Goal: Information Seeking & Learning: Learn about a topic

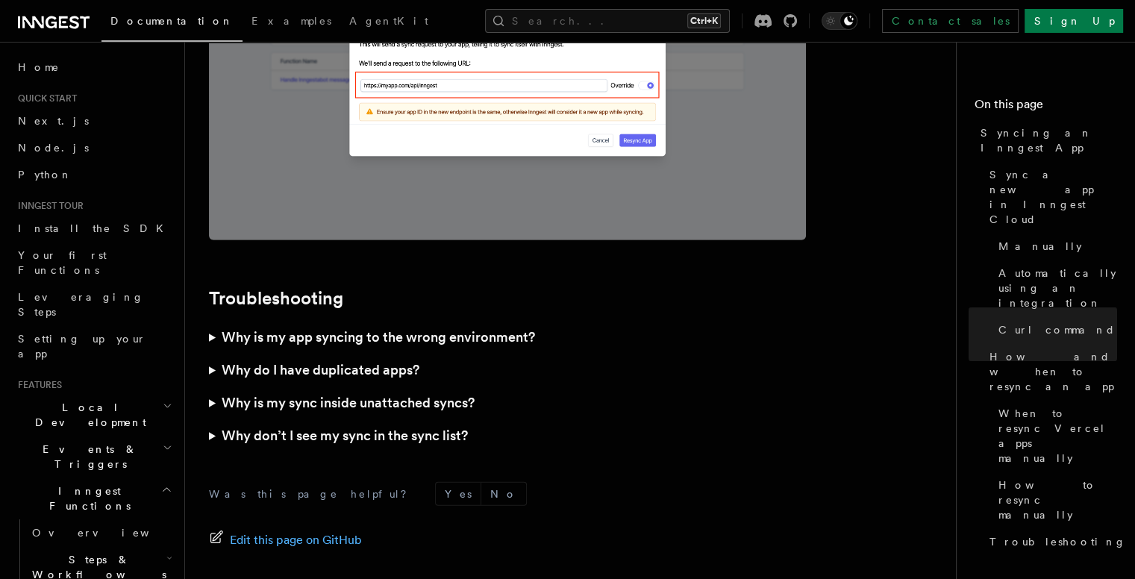
scroll to position [4376, 0]
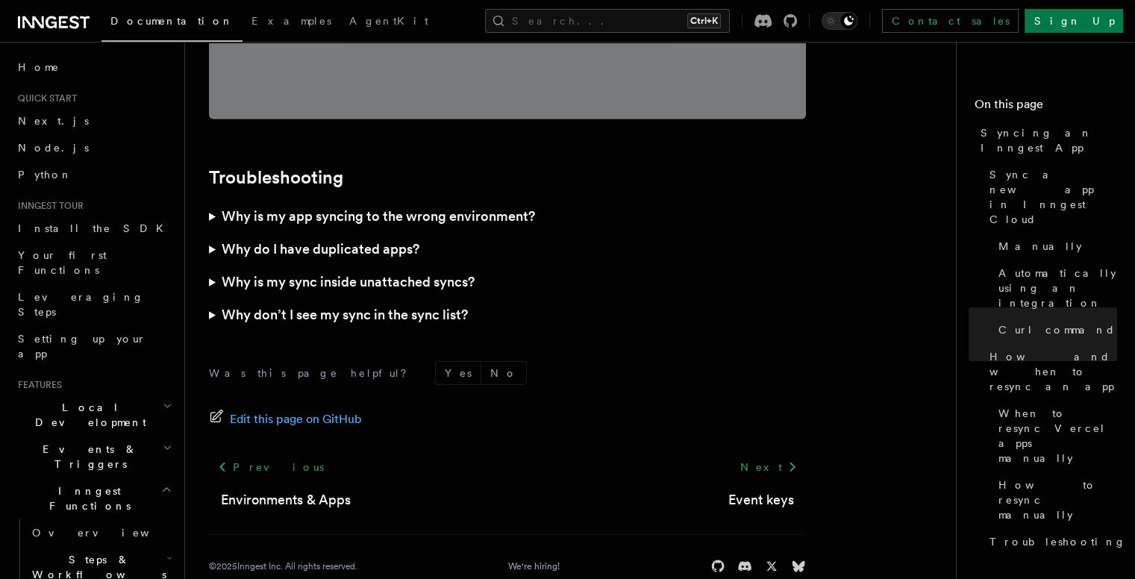
click at [209, 298] on summary "Why don’t I see my sync in the sync list?" at bounding box center [507, 314] width 597 height 33
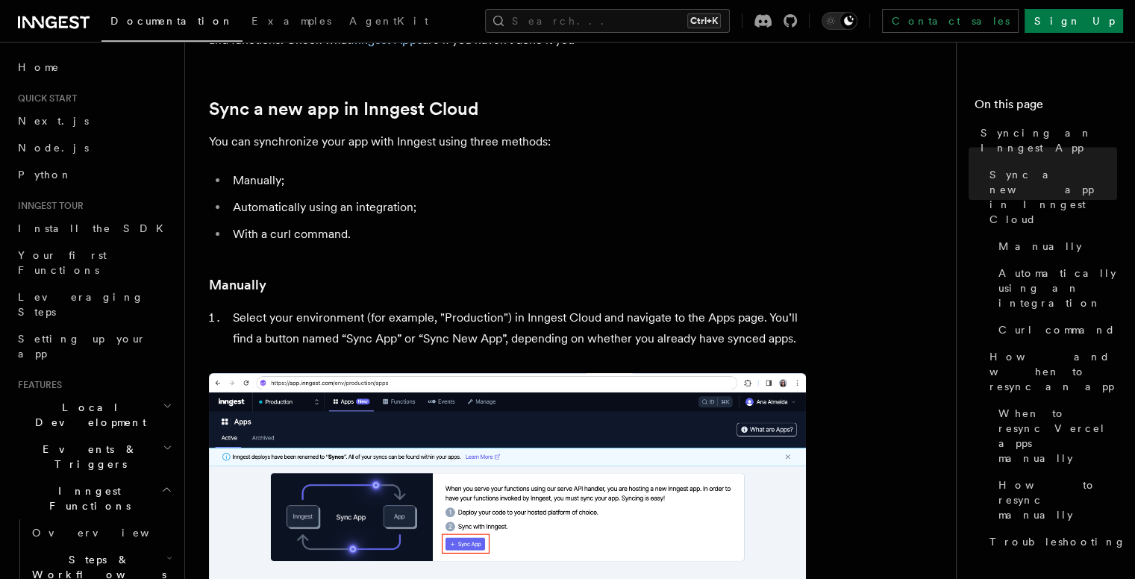
scroll to position [75, 0]
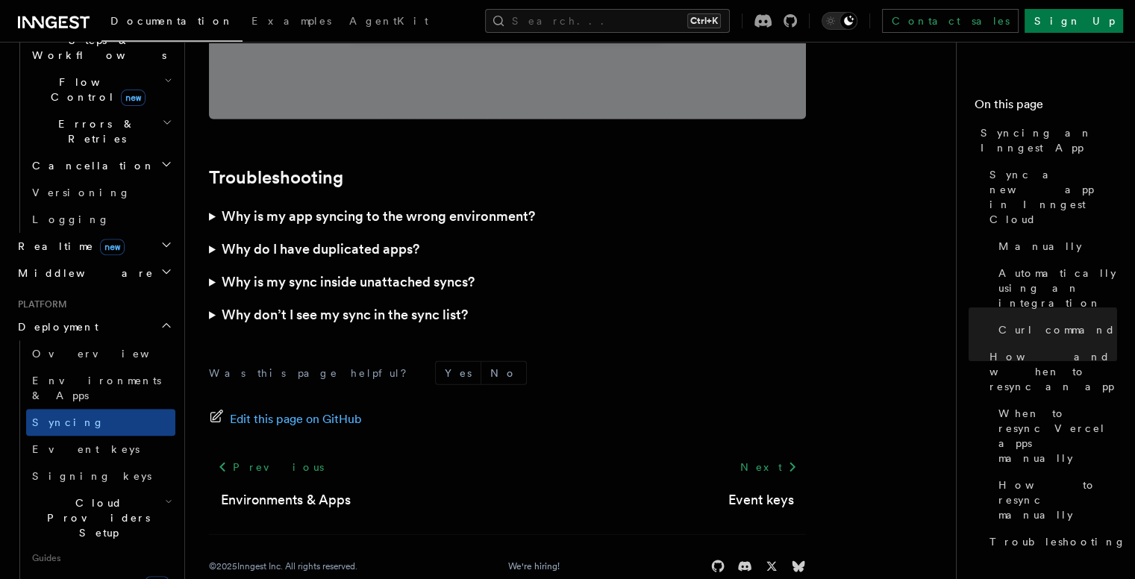
scroll to position [519, 0]
click at [90, 436] on link "Event keys" at bounding box center [100, 449] width 149 height 27
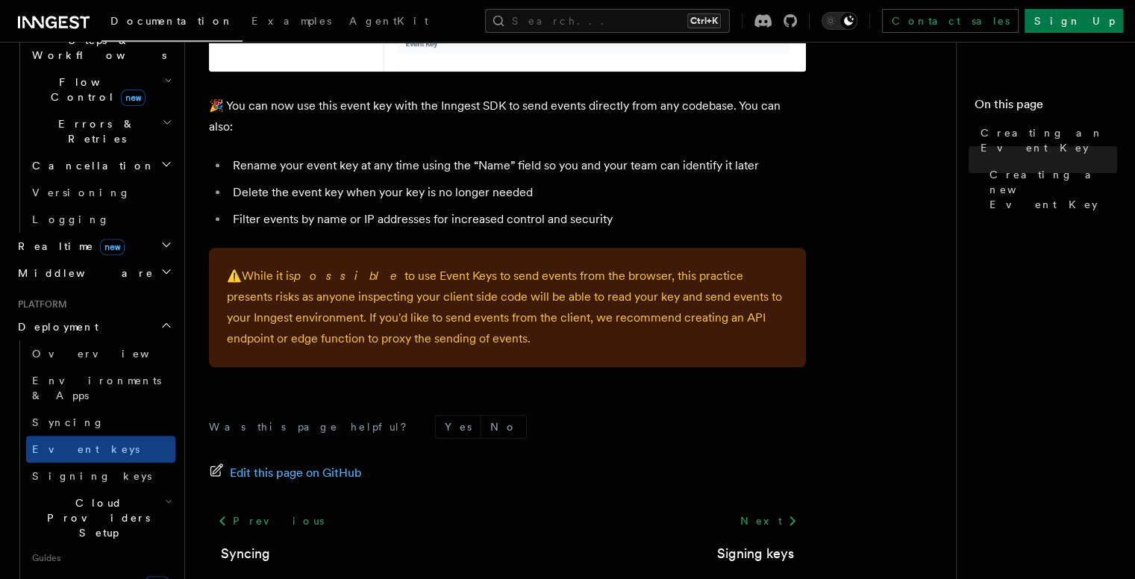
scroll to position [1126, 0]
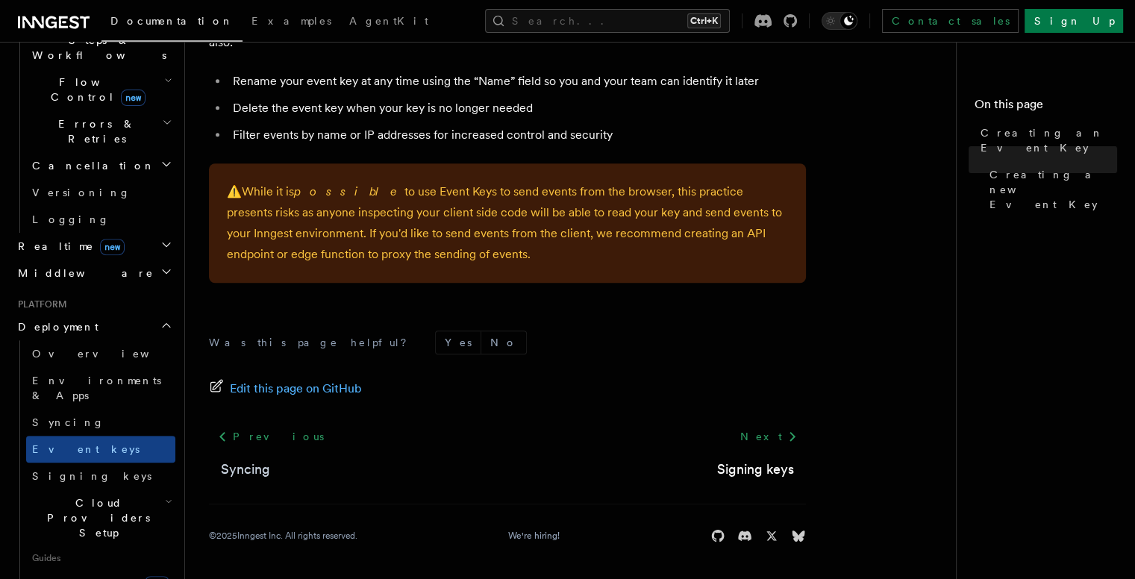
click at [239, 468] on link "Syncing" at bounding box center [245, 469] width 49 height 21
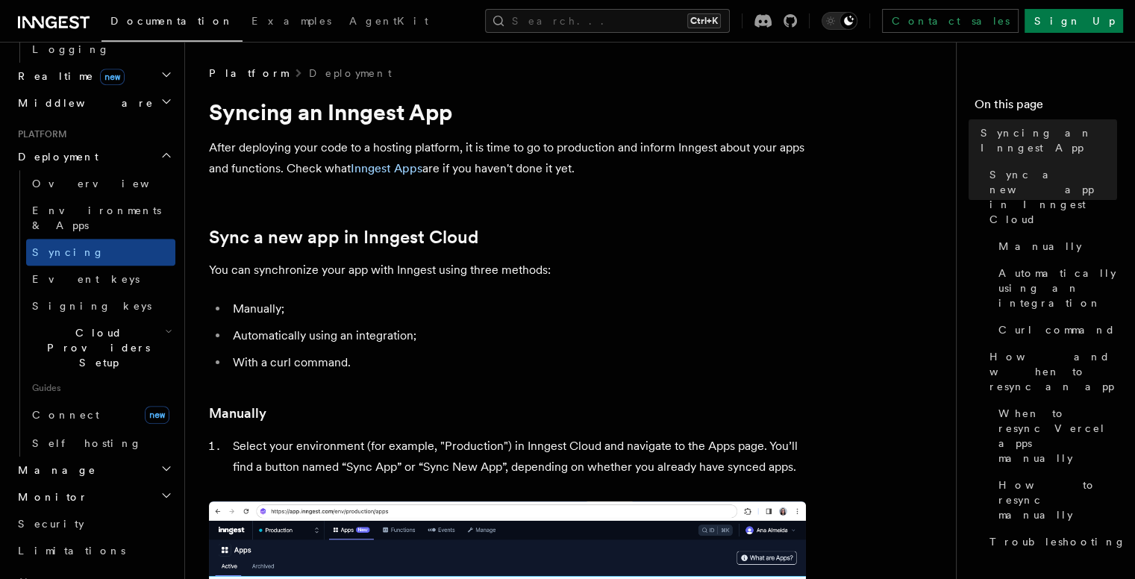
scroll to position [689, 0]
click at [75, 510] on link "Security" at bounding box center [93, 523] width 163 height 27
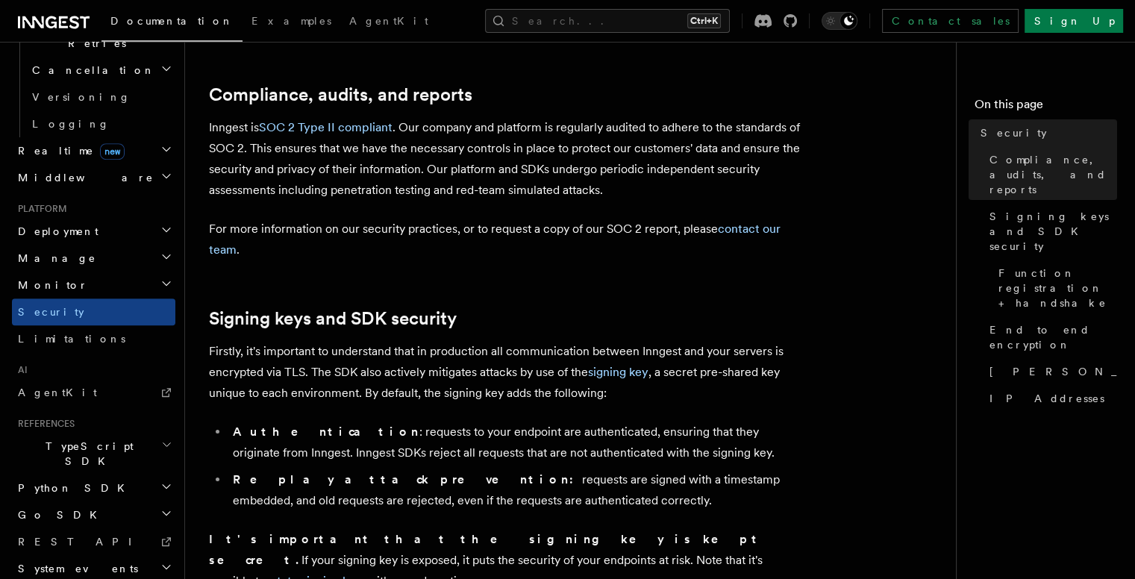
scroll to position [200, 0]
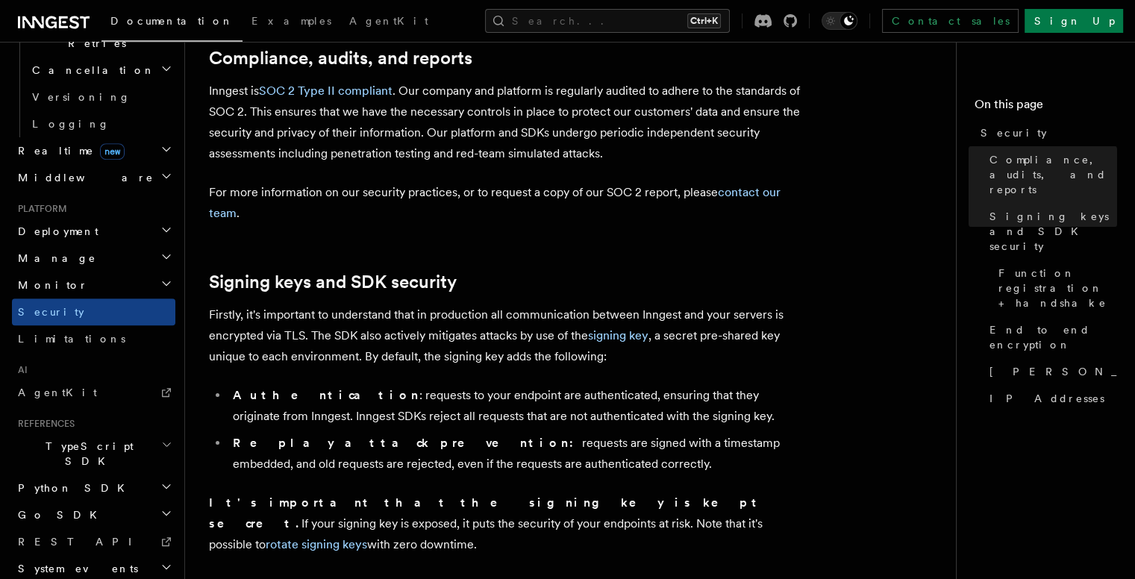
click at [63, 501] on h2 "Go SDK" at bounding box center [93, 514] width 163 height 27
